Goal: Communication & Community: Connect with others

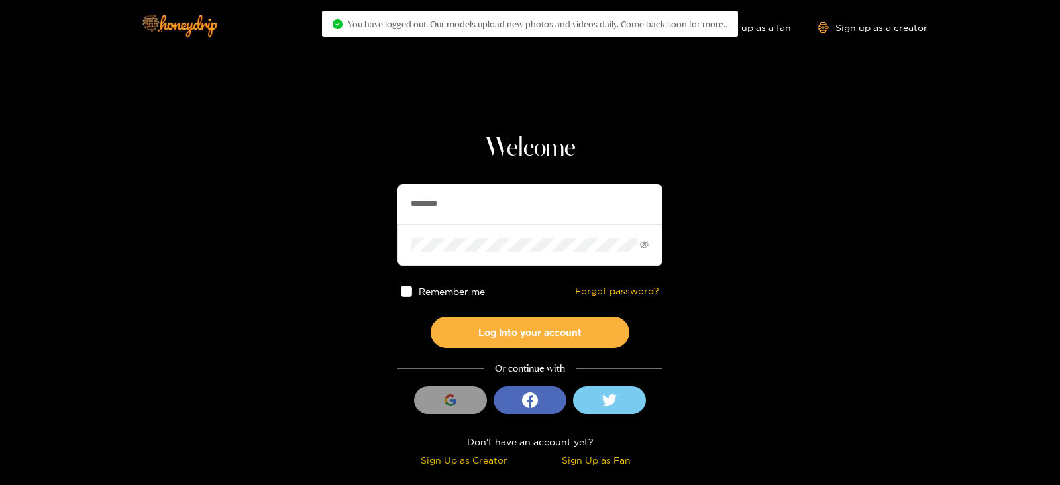
click at [328, 203] on section "Welcome ******** Remember me Forgot password? Log into your account Or continue…" at bounding box center [530, 235] width 1060 height 471
type input "**********"
click at [431, 317] on button "Log into your account" at bounding box center [530, 332] width 199 height 31
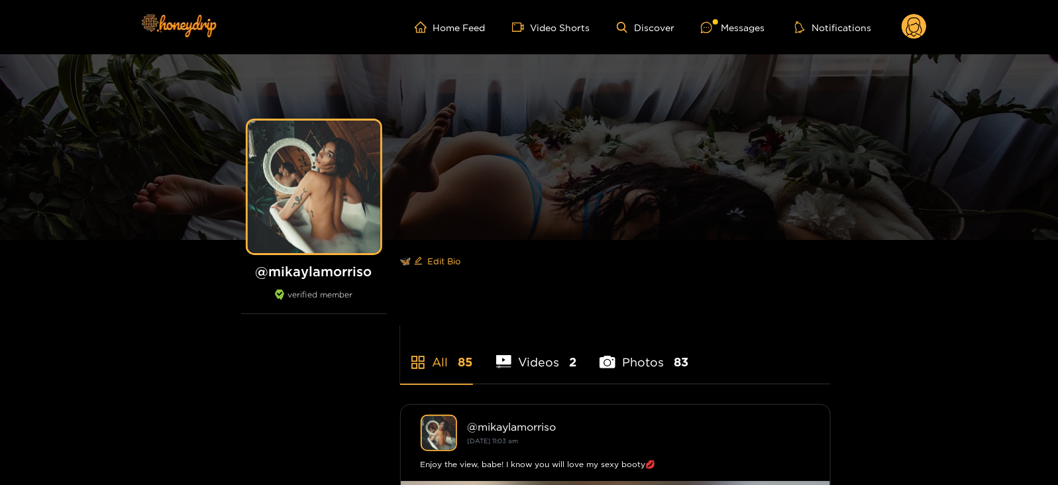
click at [704, 12] on div "Home Feed Video Shorts Discover Messages Notifications 0 videos discover messag…" at bounding box center [529, 27] width 795 height 54
click at [719, 44] on div "Home Feed Video Shorts Discover Messages Notifications 0 videos discover messag…" at bounding box center [529, 27] width 795 height 54
click at [710, 22] on icon at bounding box center [706, 27] width 11 height 11
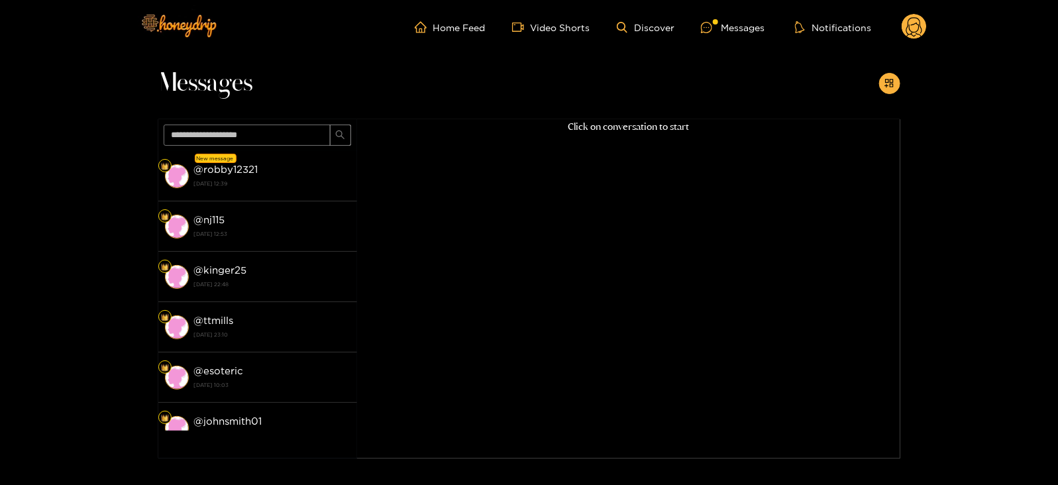
click at [248, 174] on strong "@ robby12321" at bounding box center [226, 169] width 64 height 11
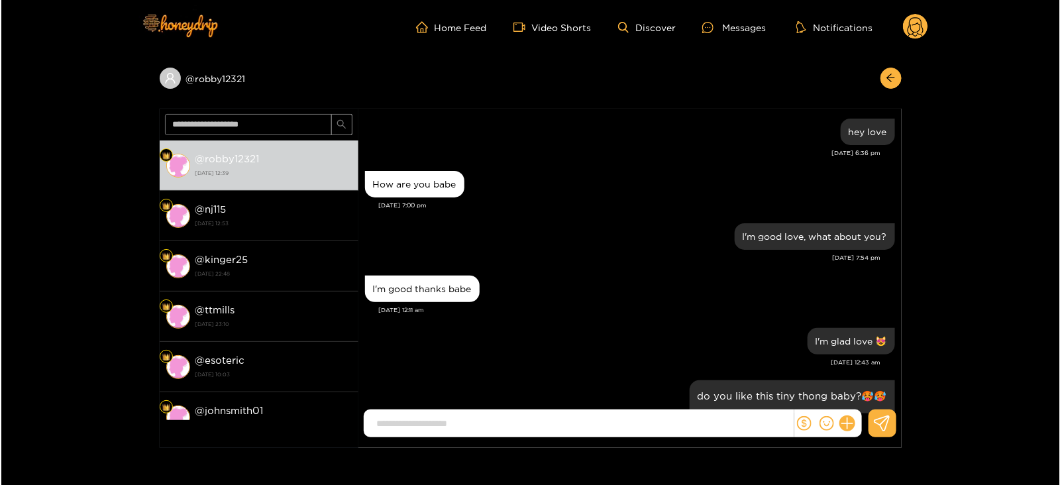
scroll to position [1458, 0]
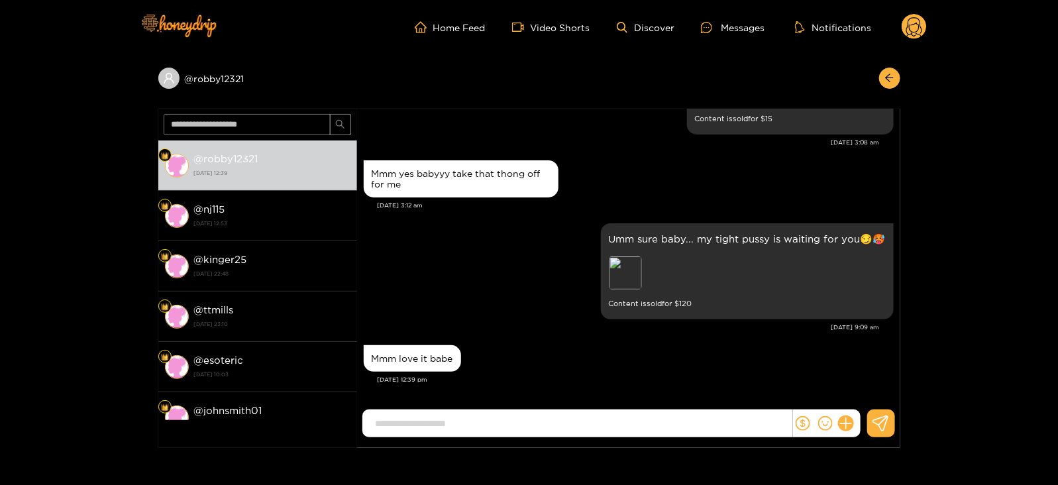
click at [840, 410] on div at bounding box center [827, 424] width 68 height 28
click at [843, 419] on icon at bounding box center [845, 423] width 15 height 15
click at [863, 395] on button at bounding box center [871, 391] width 46 height 30
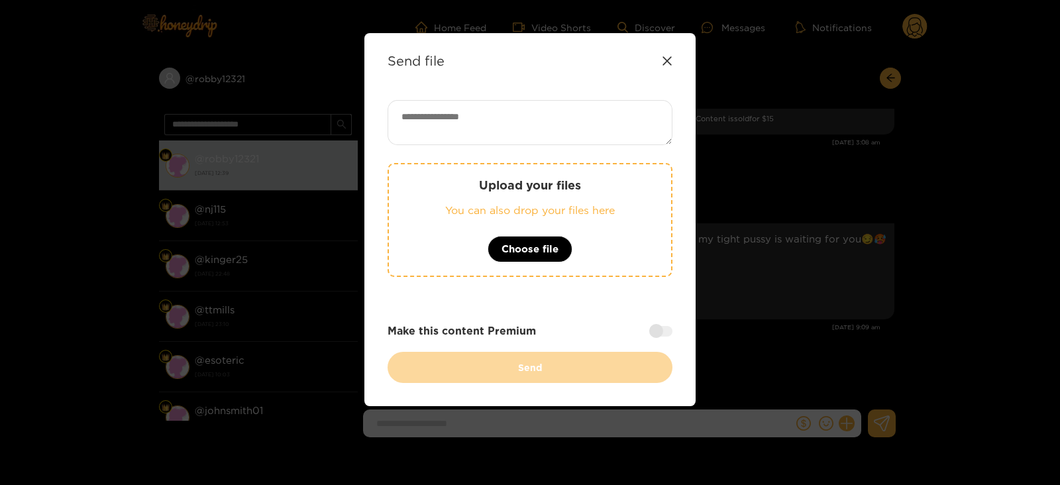
click at [462, 180] on p "Upload your files" at bounding box center [530, 185] width 229 height 15
click at [812, 195] on div "Send file Upload your files You can also drop your files here Choose file Make …" at bounding box center [530, 242] width 1060 height 485
click at [666, 58] on icon at bounding box center [667, 61] width 11 height 11
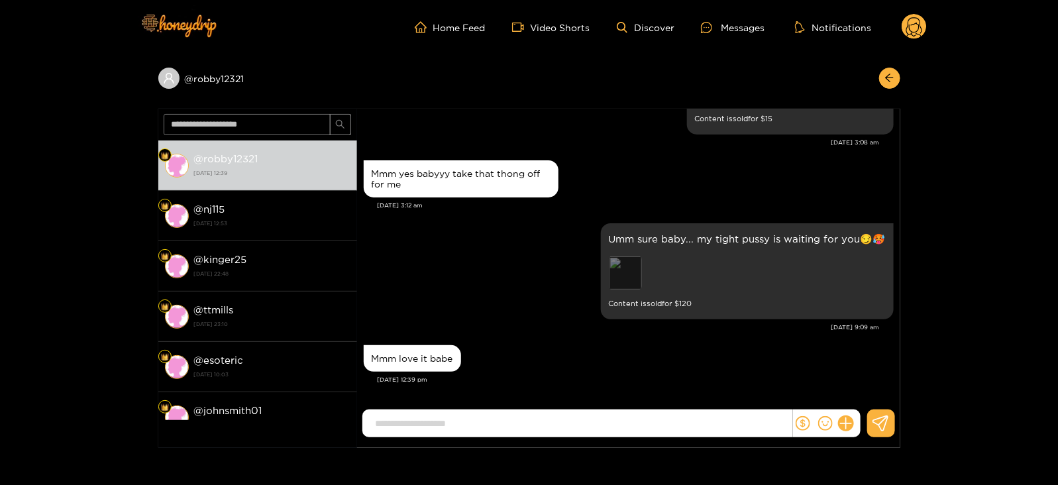
click at [619, 268] on div "Preview" at bounding box center [625, 272] width 33 height 33
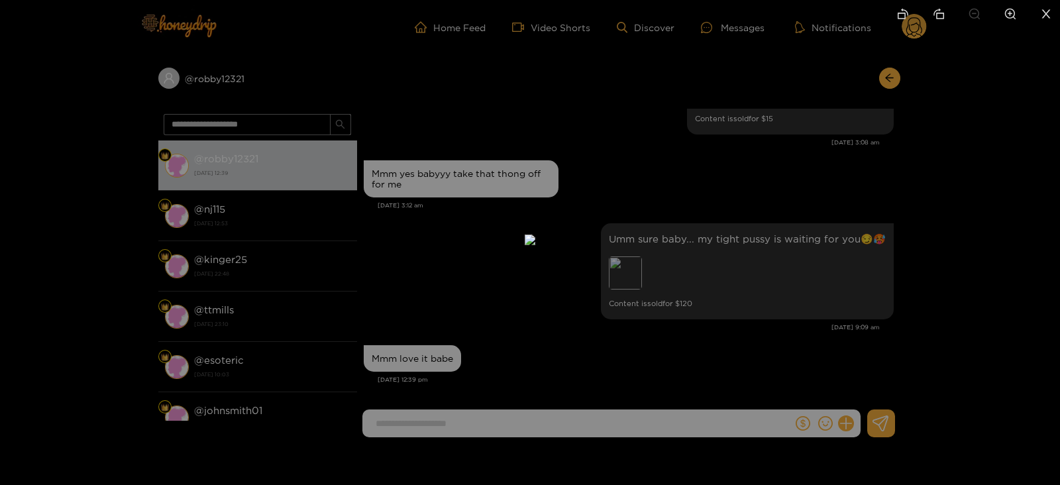
click at [795, 275] on div at bounding box center [530, 242] width 1060 height 485
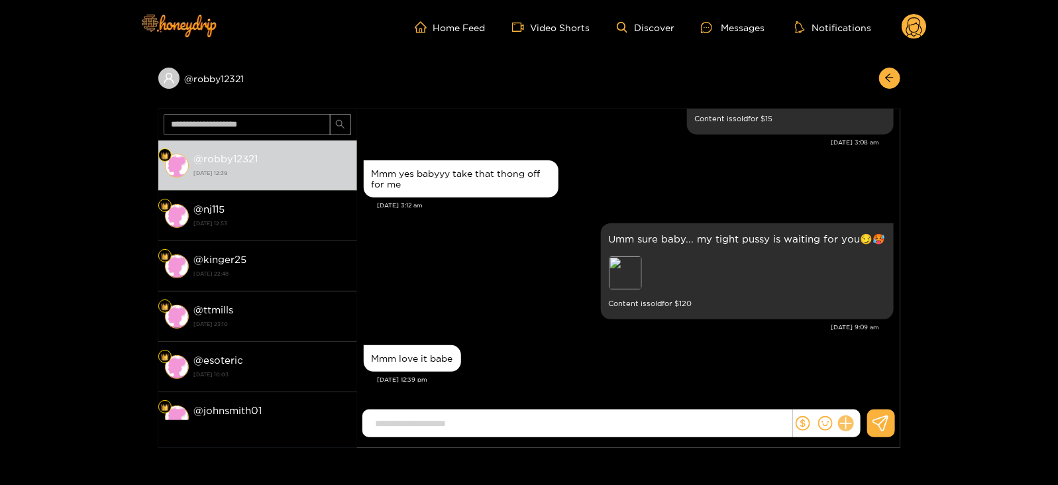
click at [846, 426] on icon at bounding box center [846, 424] width 13 height 13
click at [872, 390] on icon at bounding box center [870, 391] width 13 height 13
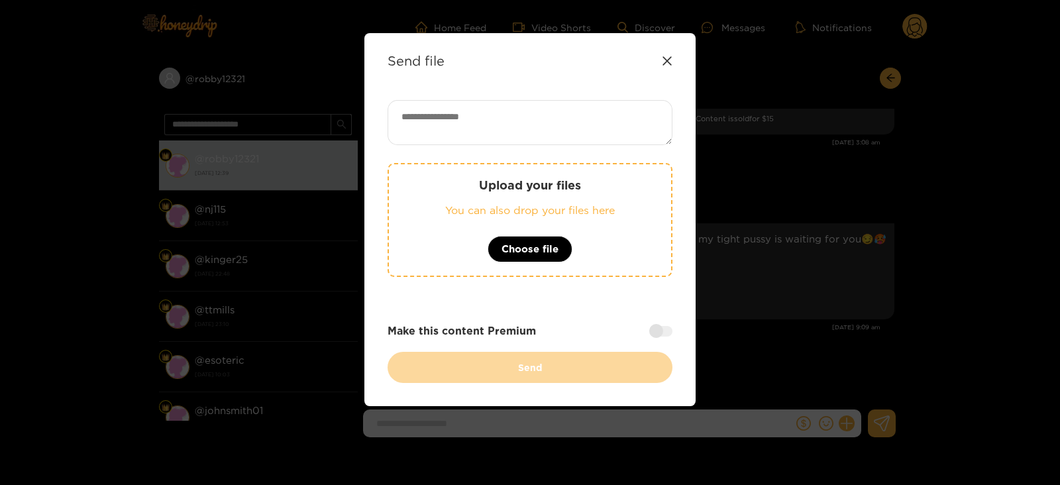
click at [511, 209] on p "You can also drop your files here" at bounding box center [530, 210] width 229 height 15
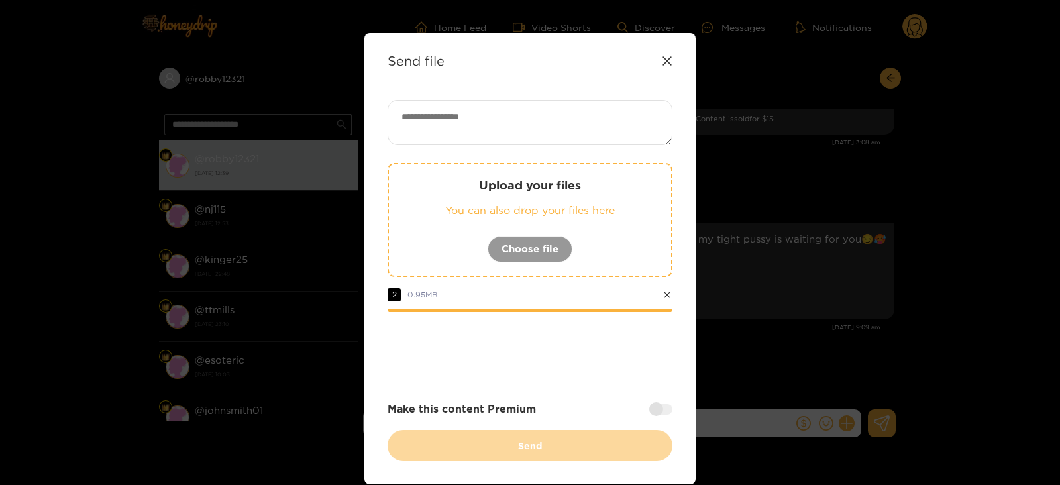
click at [406, 151] on div "Upload your files You can also drop your files here Choose file 2 0.95 MB Make …" at bounding box center [530, 280] width 285 height 361
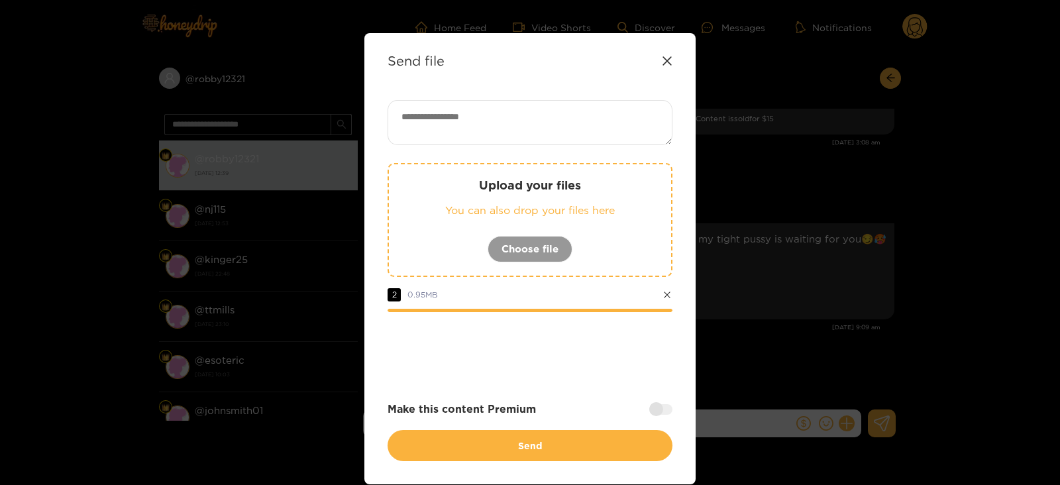
click at [420, 127] on textarea at bounding box center [530, 122] width 285 height 45
paste textarea "****"
type textarea "**********"
click at [666, 412] on div at bounding box center [660, 409] width 23 height 11
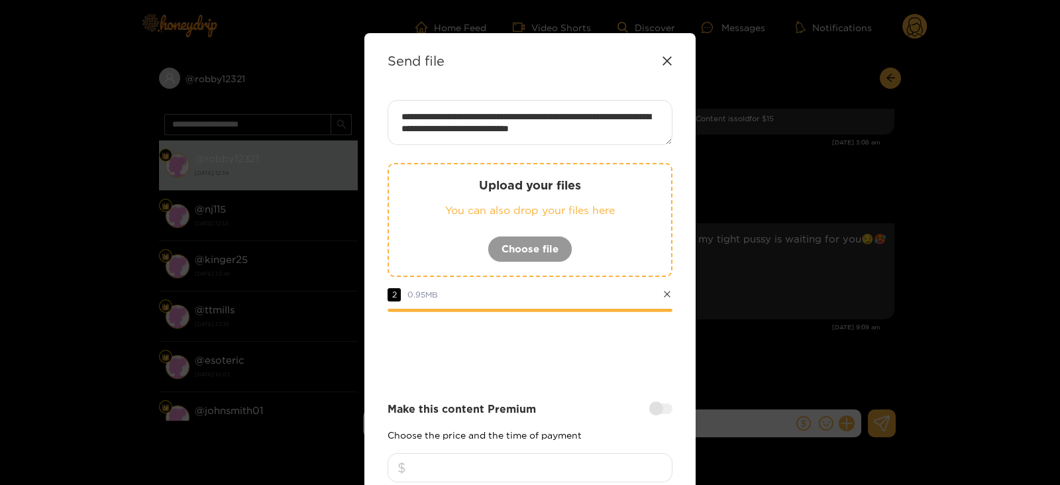
click at [543, 462] on input "number" at bounding box center [530, 467] width 285 height 29
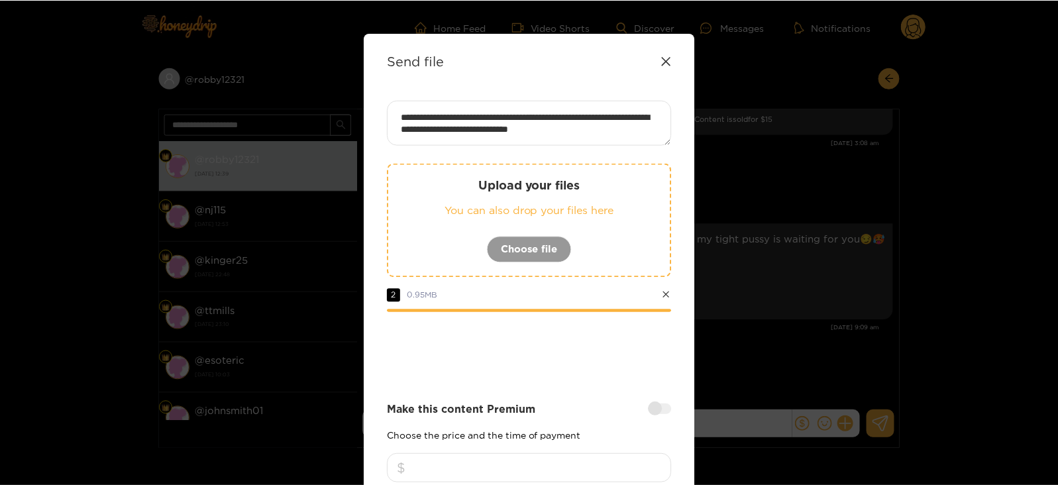
scroll to position [159, 0]
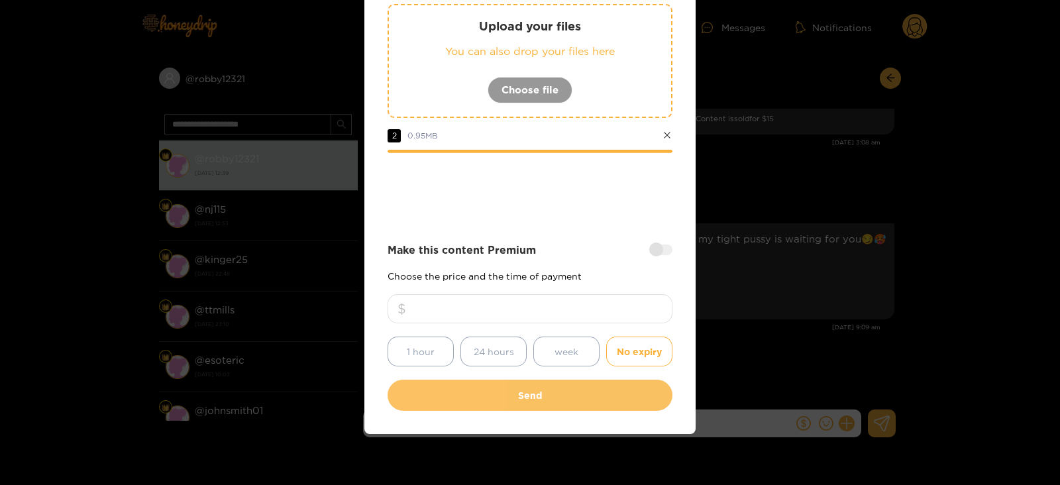
type input "***"
click at [498, 398] on button "Send" at bounding box center [530, 395] width 285 height 31
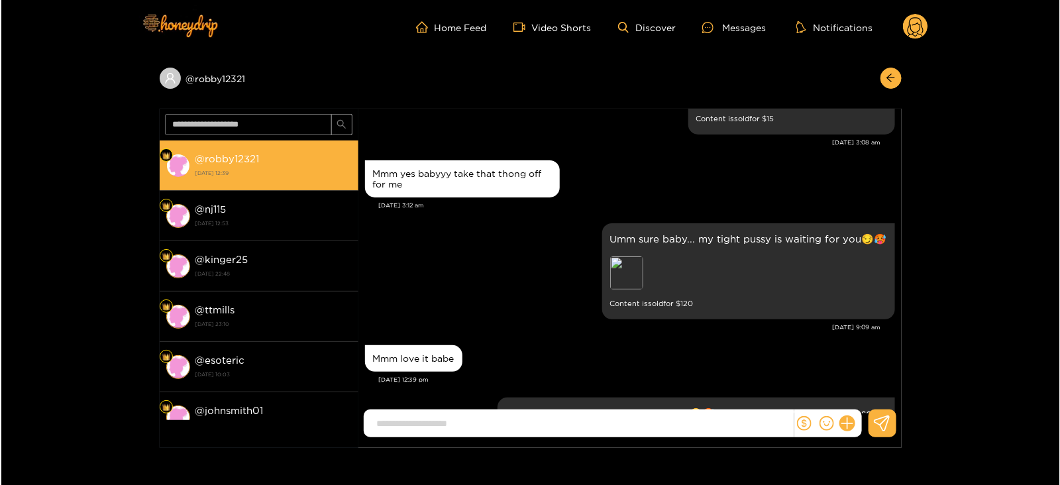
scroll to position [1595, 0]
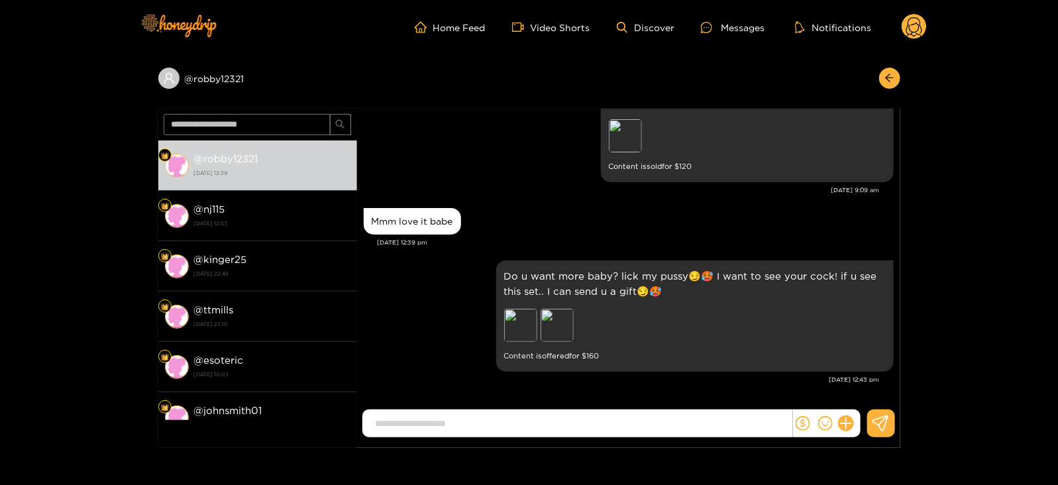
click at [922, 30] on circle at bounding box center [914, 26] width 25 height 25
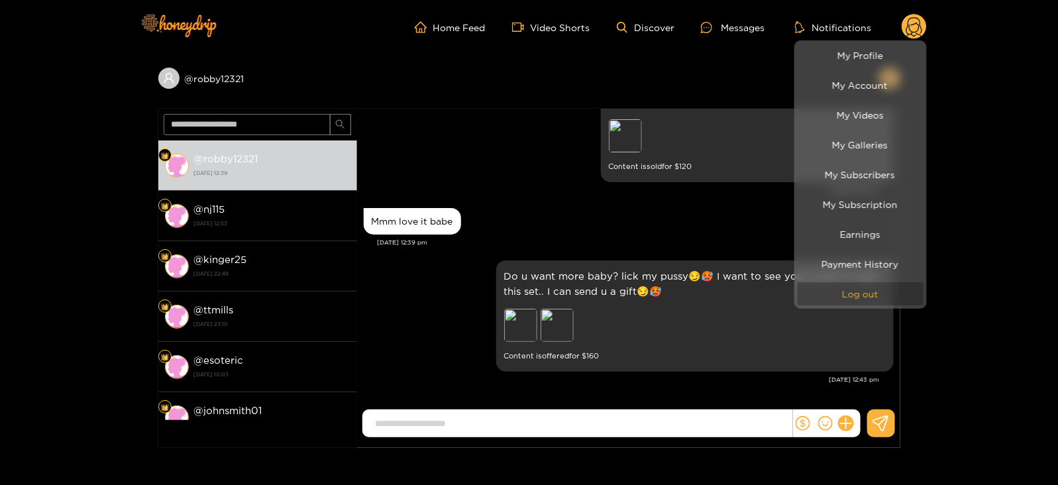
click at [828, 298] on button "Log out" at bounding box center [861, 293] width 126 height 23
